Goal: Task Accomplishment & Management: Manage account settings

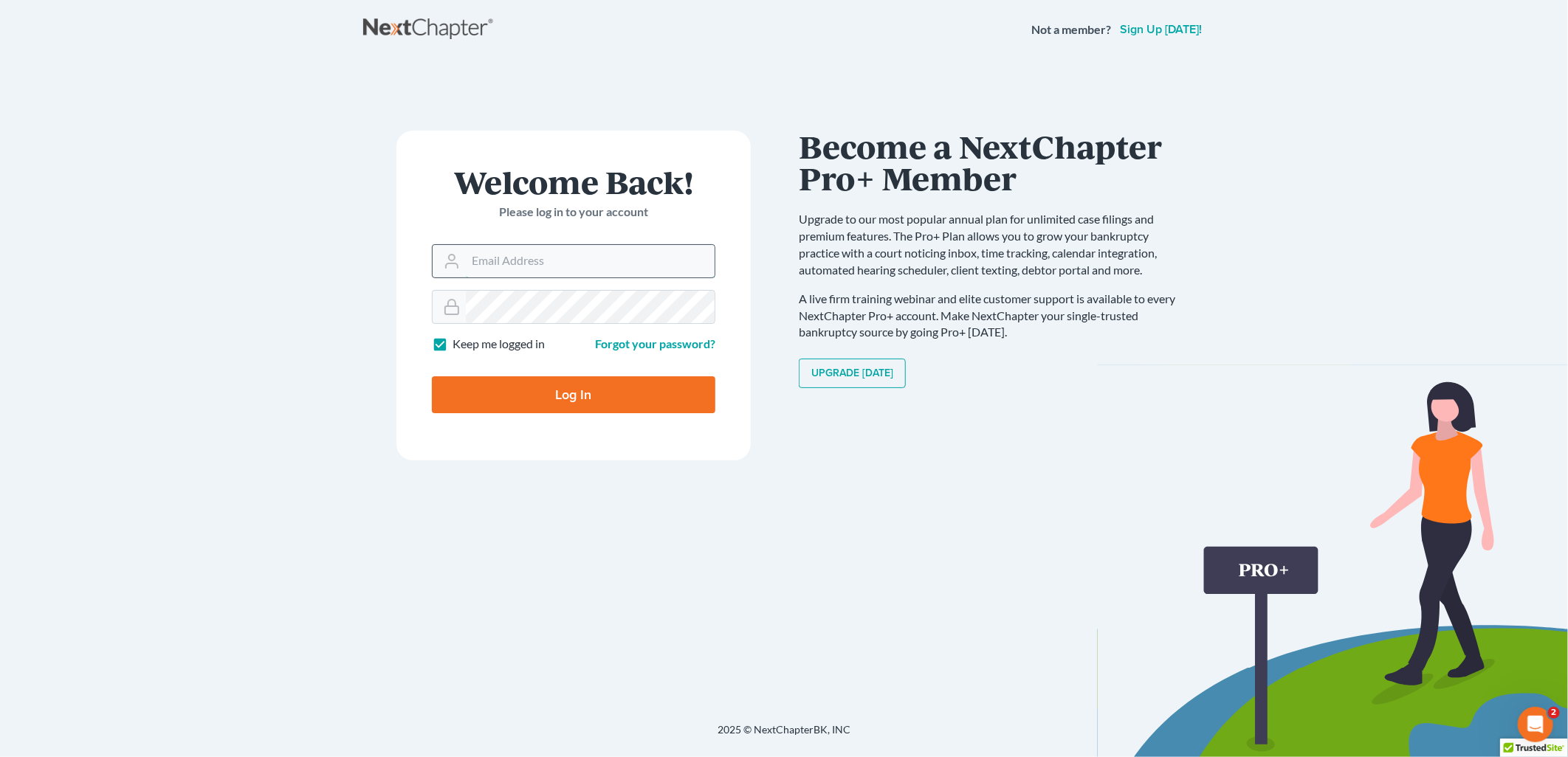
click at [648, 262] on input "Email Address" at bounding box center [590, 261] width 249 height 32
type input "dsideris@rlkglaw.com"
click at [432, 376] on input "Log In" at bounding box center [573, 395] width 283 height 37
type input "Thinking..."
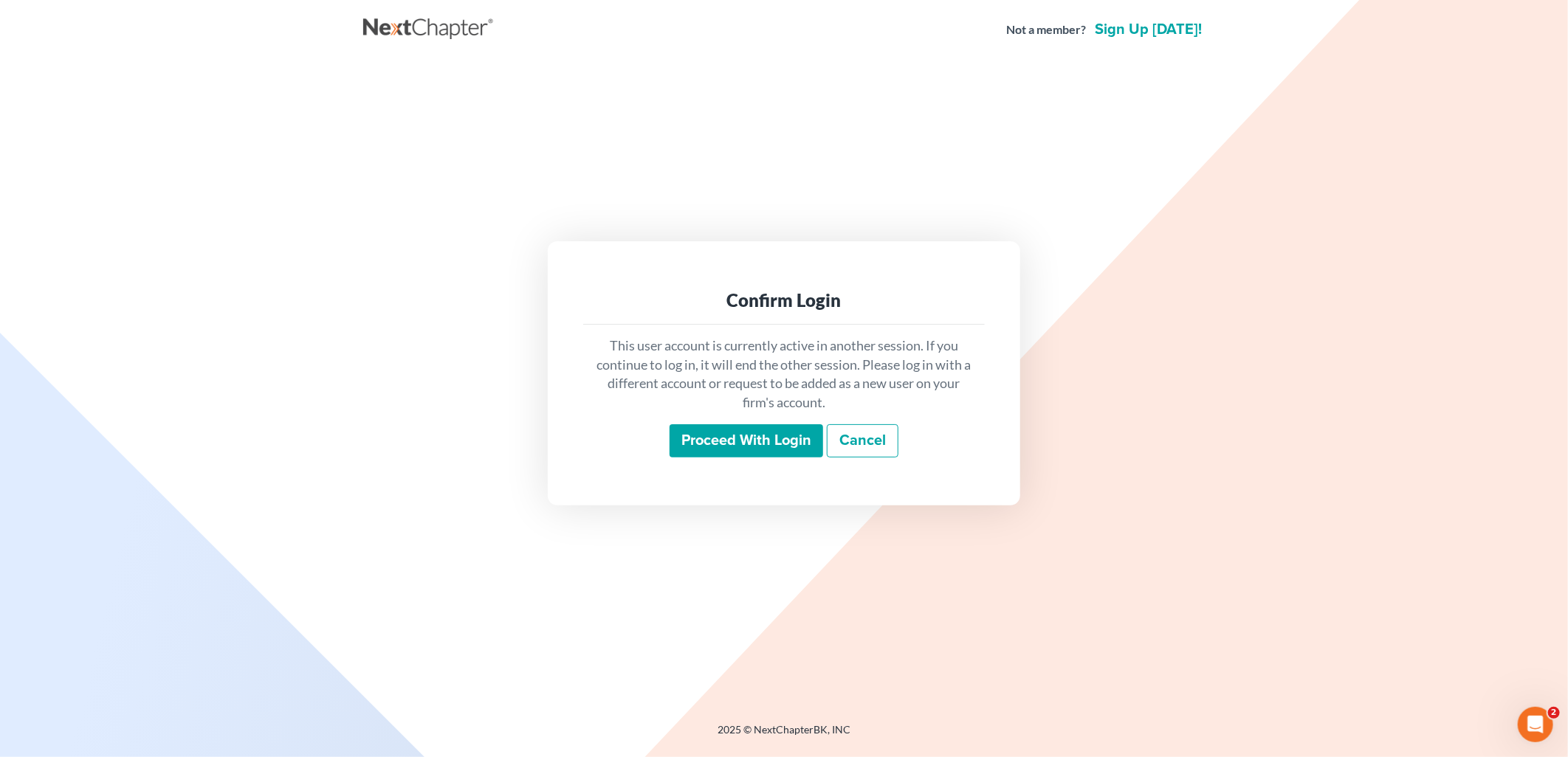
click at [677, 429] on input "Proceed with login" at bounding box center [746, 441] width 153 height 34
